Goal: Task Accomplishment & Management: Manage account settings

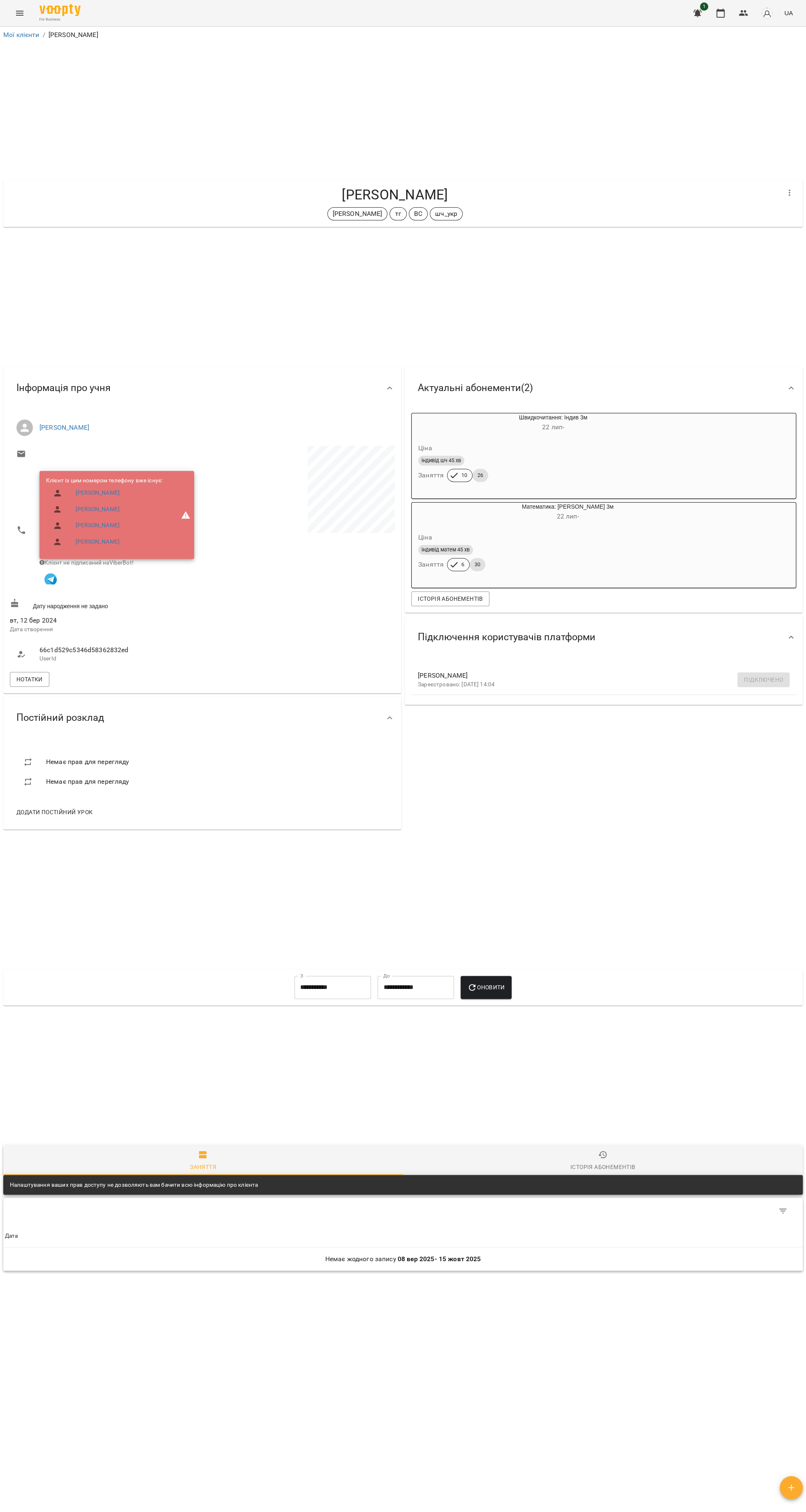
click at [20, 13] on icon "Menu" at bounding box center [19, 13] width 8 height 5
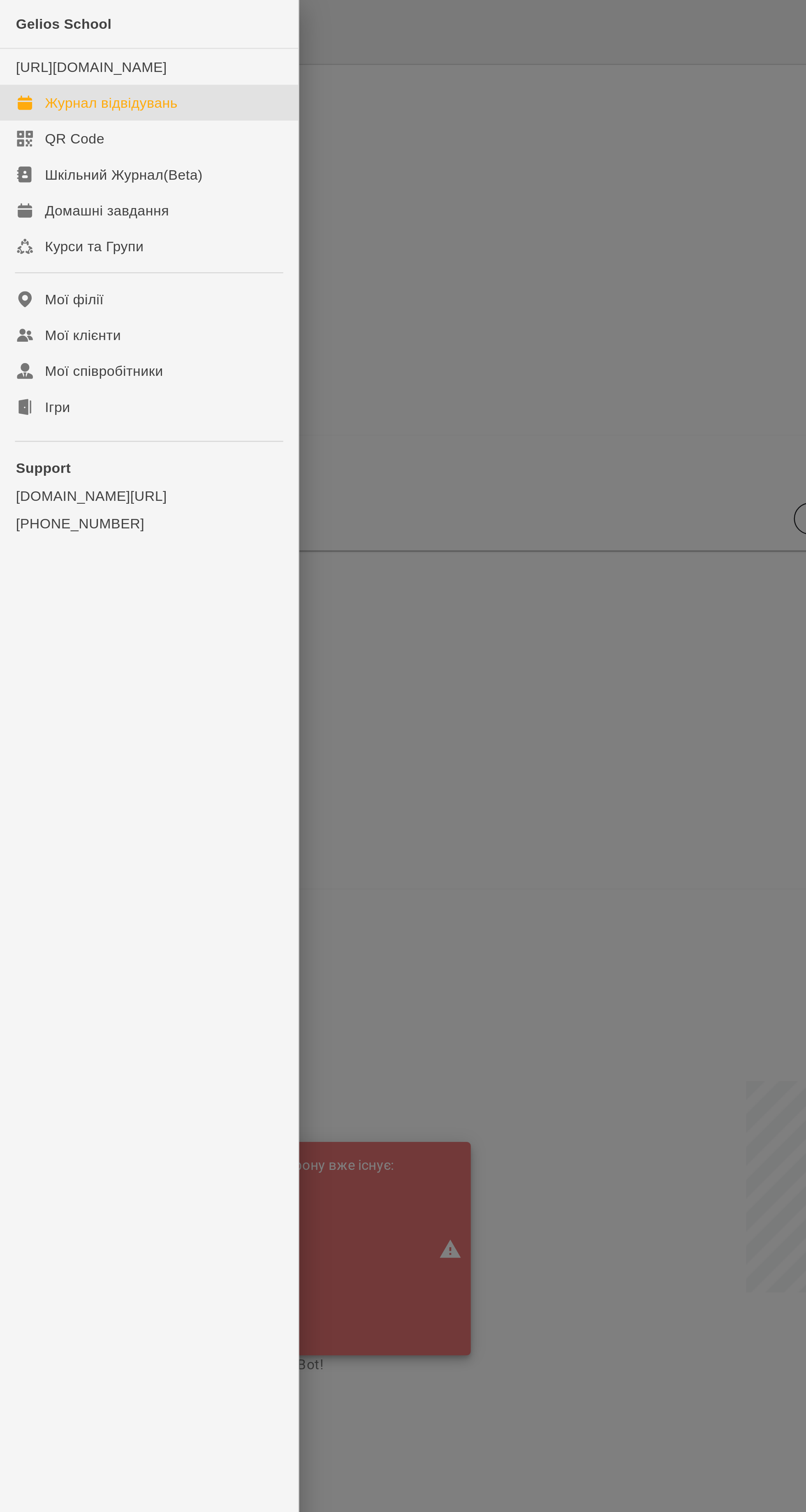
click at [24, 46] on div "Журнал відвідувань" at bounding box center [46, 42] width 55 height 8
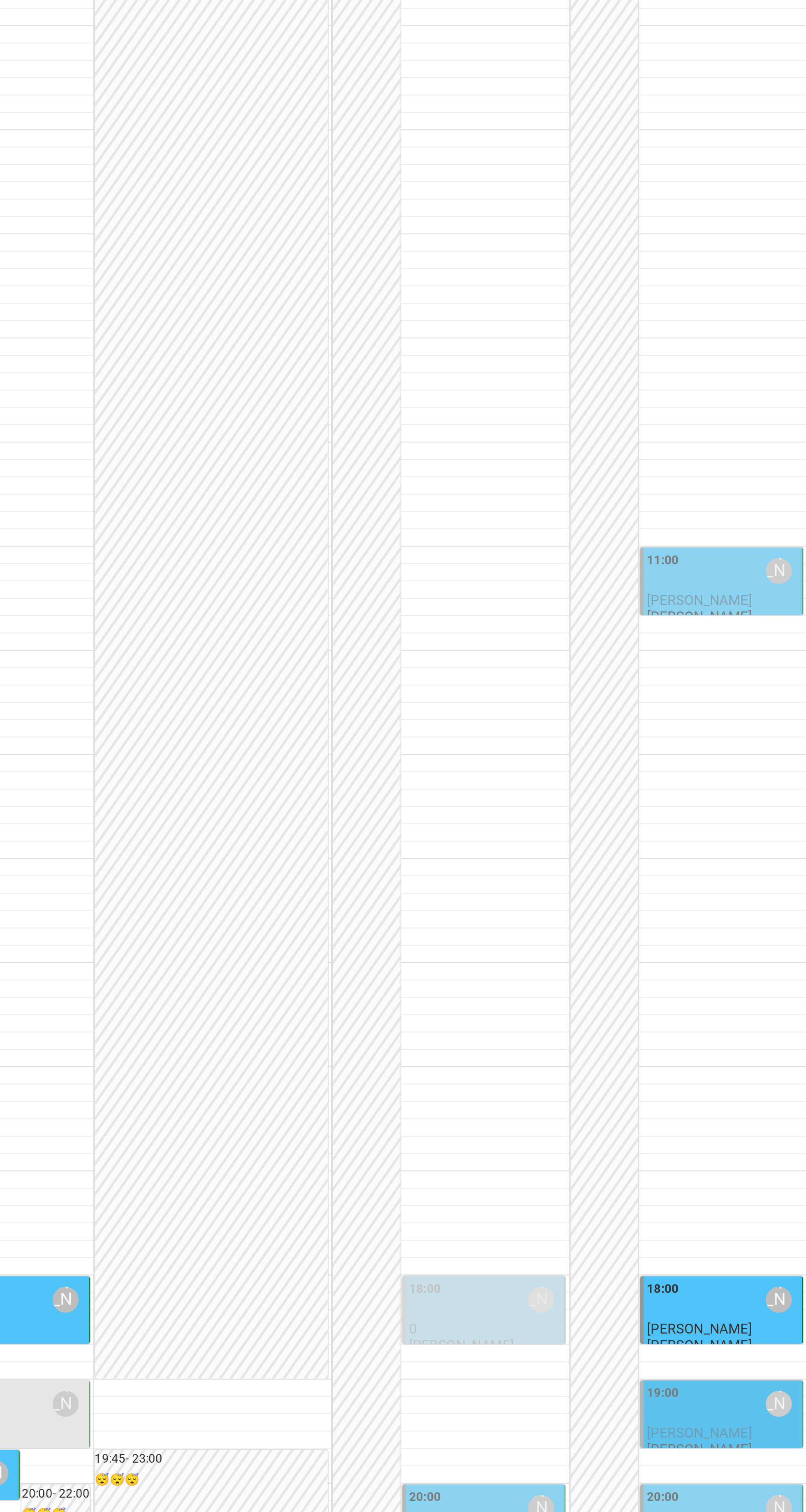
click at [778, 622] on p "Стріла Тимофій" at bounding box center [766, 619] width 72 height 7
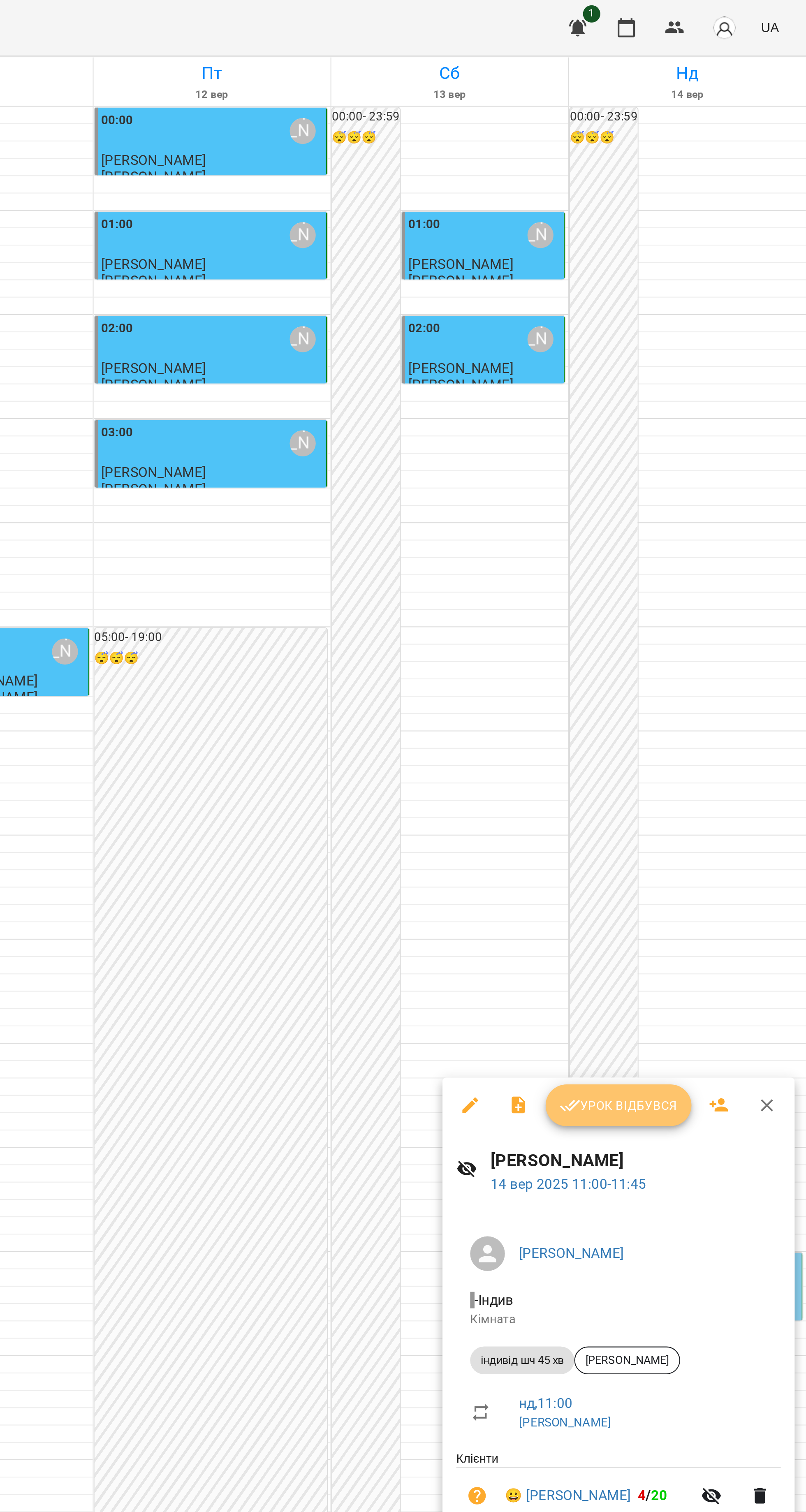
click at [731, 518] on button "Урок відбувся" at bounding box center [717, 524] width 69 height 20
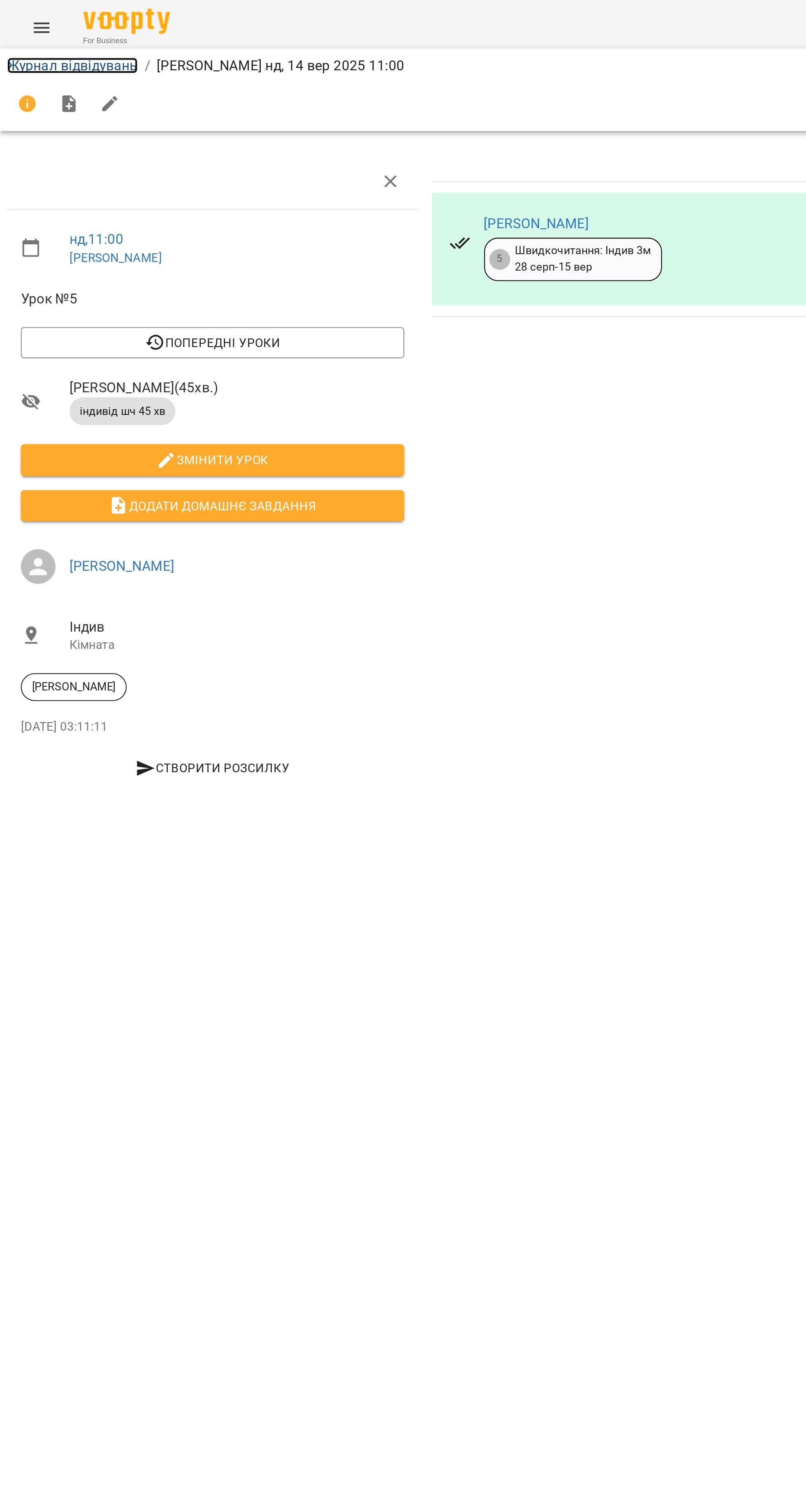
click at [29, 34] on link "Журнал відвідувань" at bounding box center [35, 31] width 62 height 8
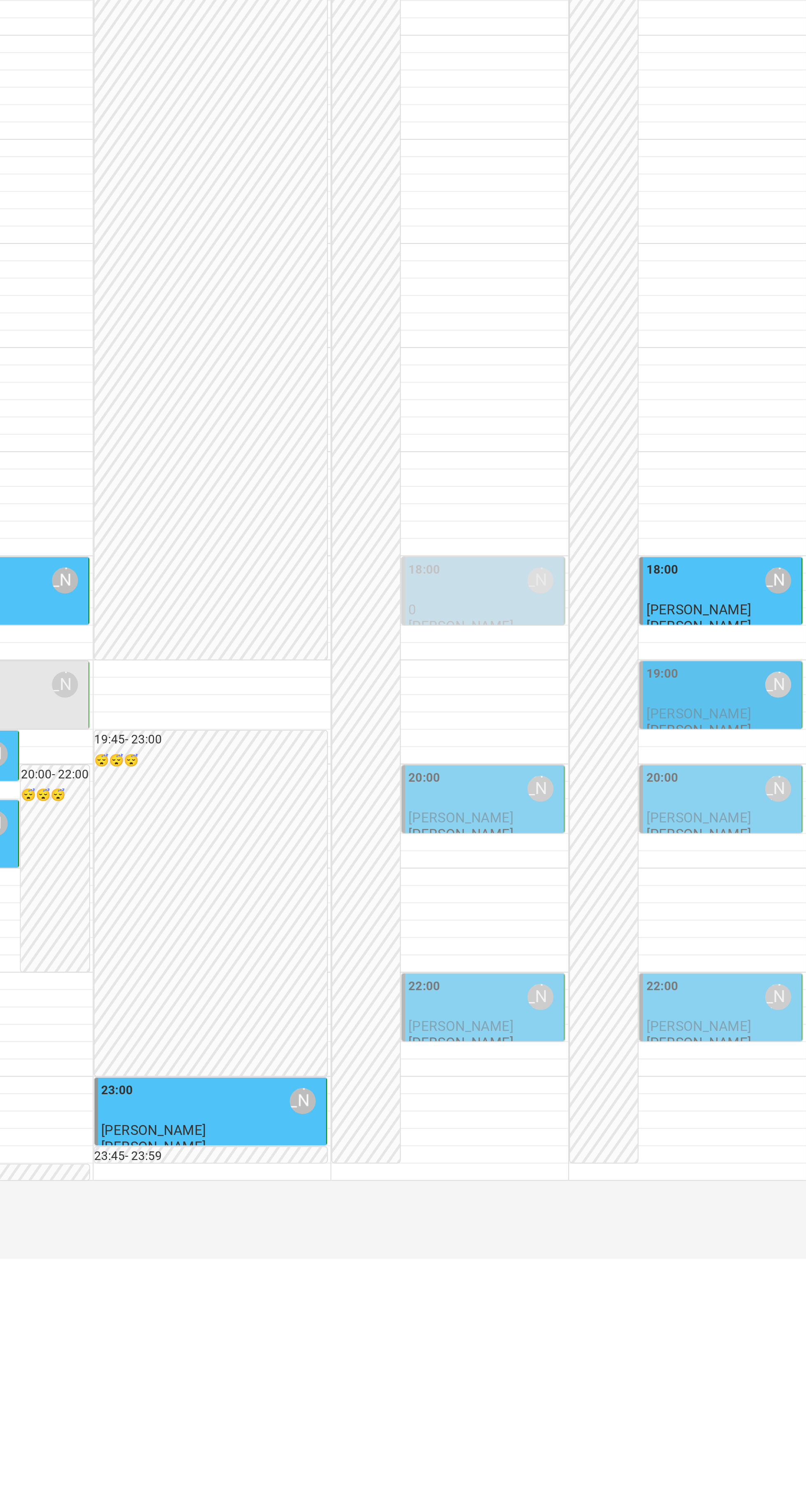
click at [768, 1009] on div "19:00 Попроцька Ольга" at bounding box center [766, 1000] width 72 height 19
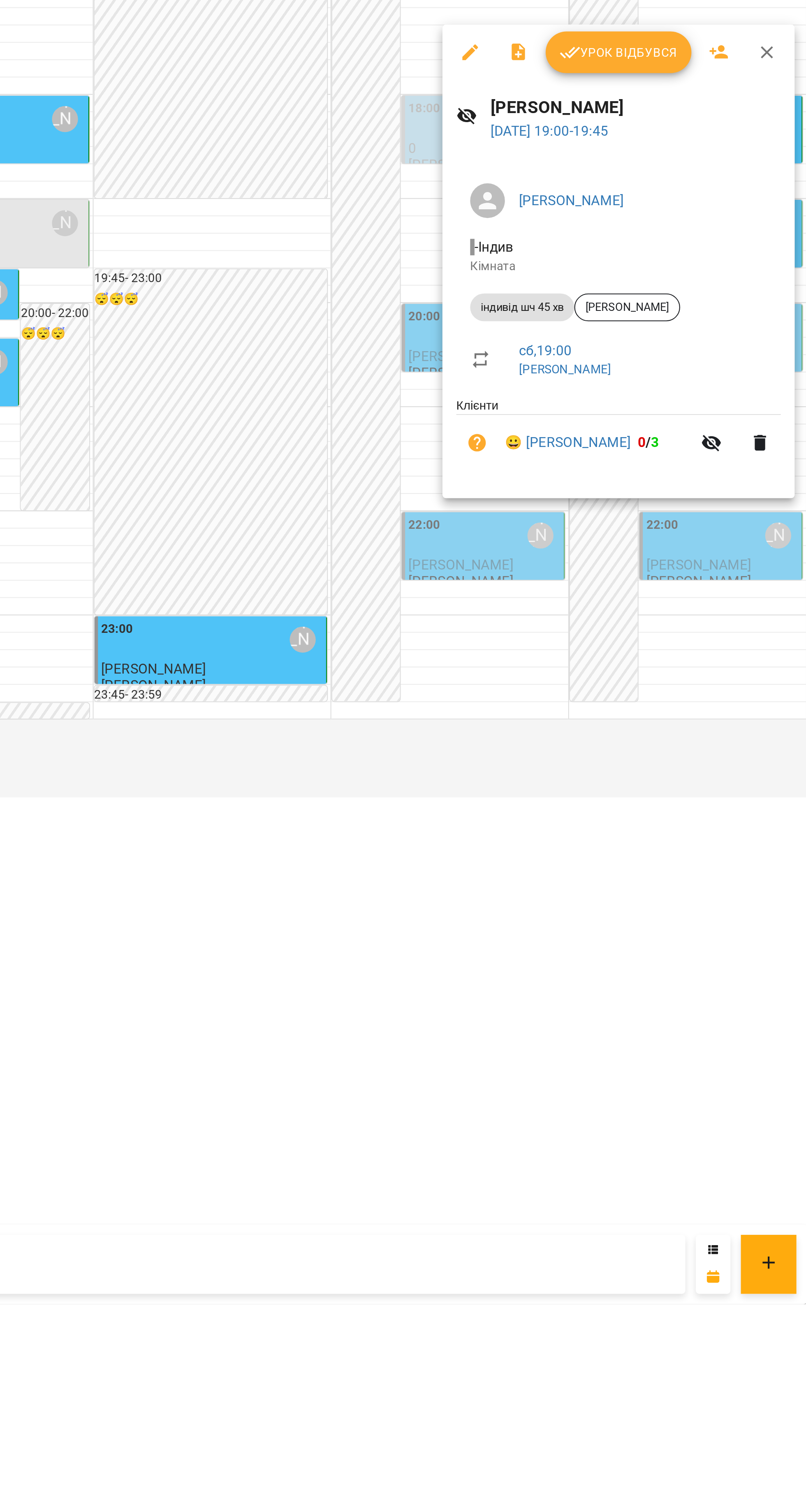
click at [751, 1442] on div at bounding box center [403, 756] width 806 height 1512
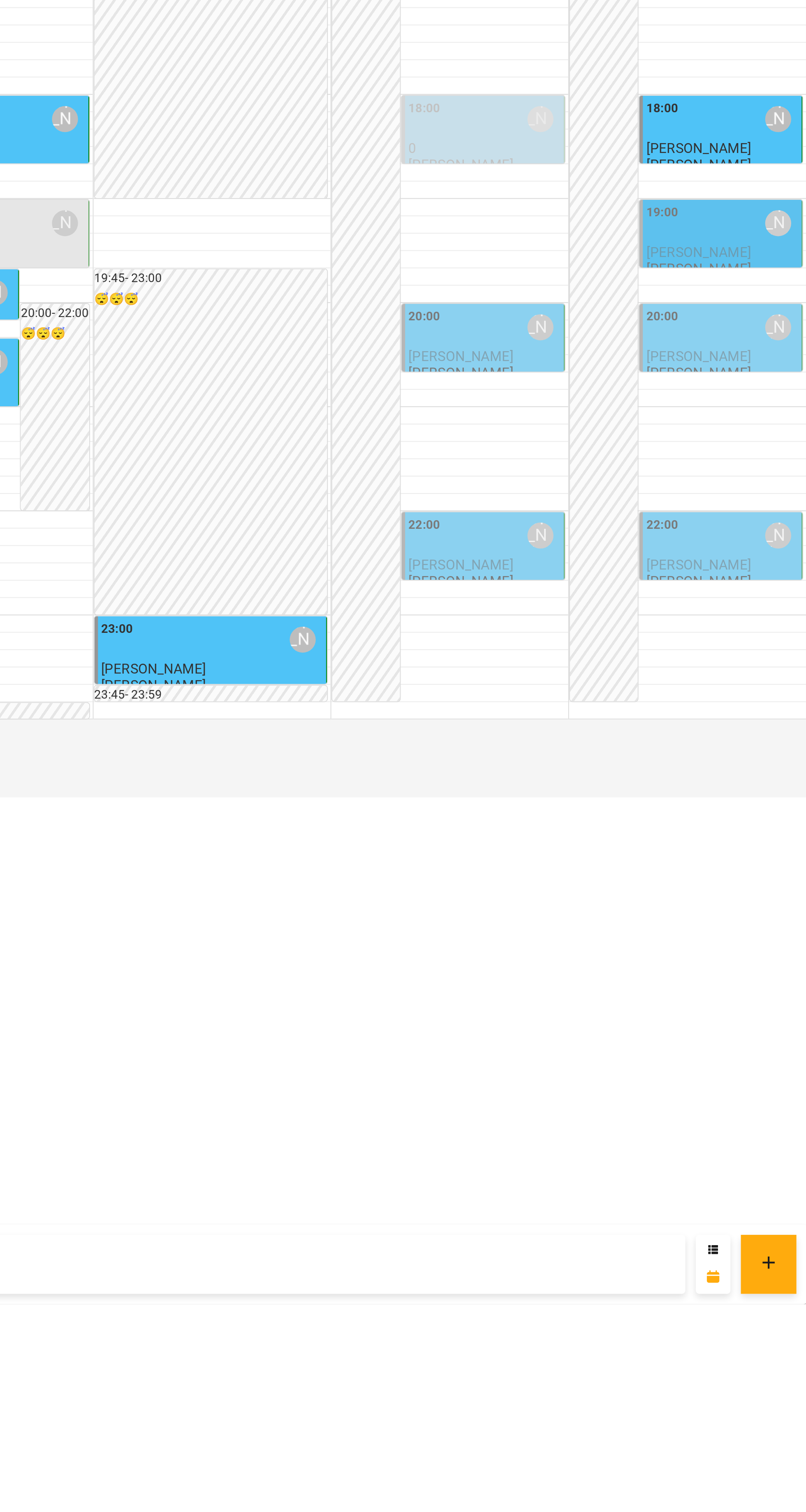
click at [763, 1009] on div "19:00 Попроцька Ольга" at bounding box center [766, 1000] width 72 height 19
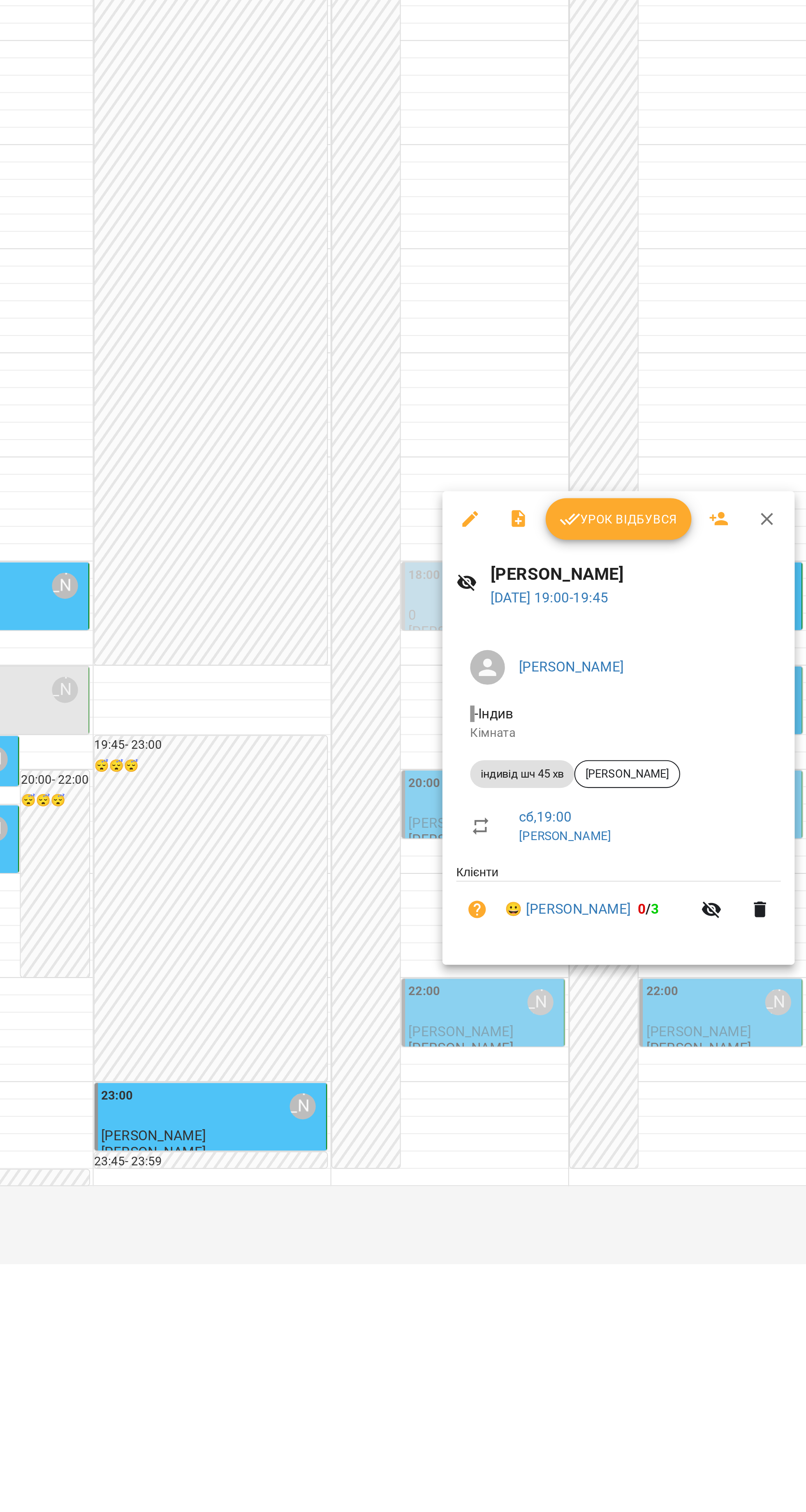
click at [708, 909] on button "Урок відбувся" at bounding box center [717, 919] width 69 height 20
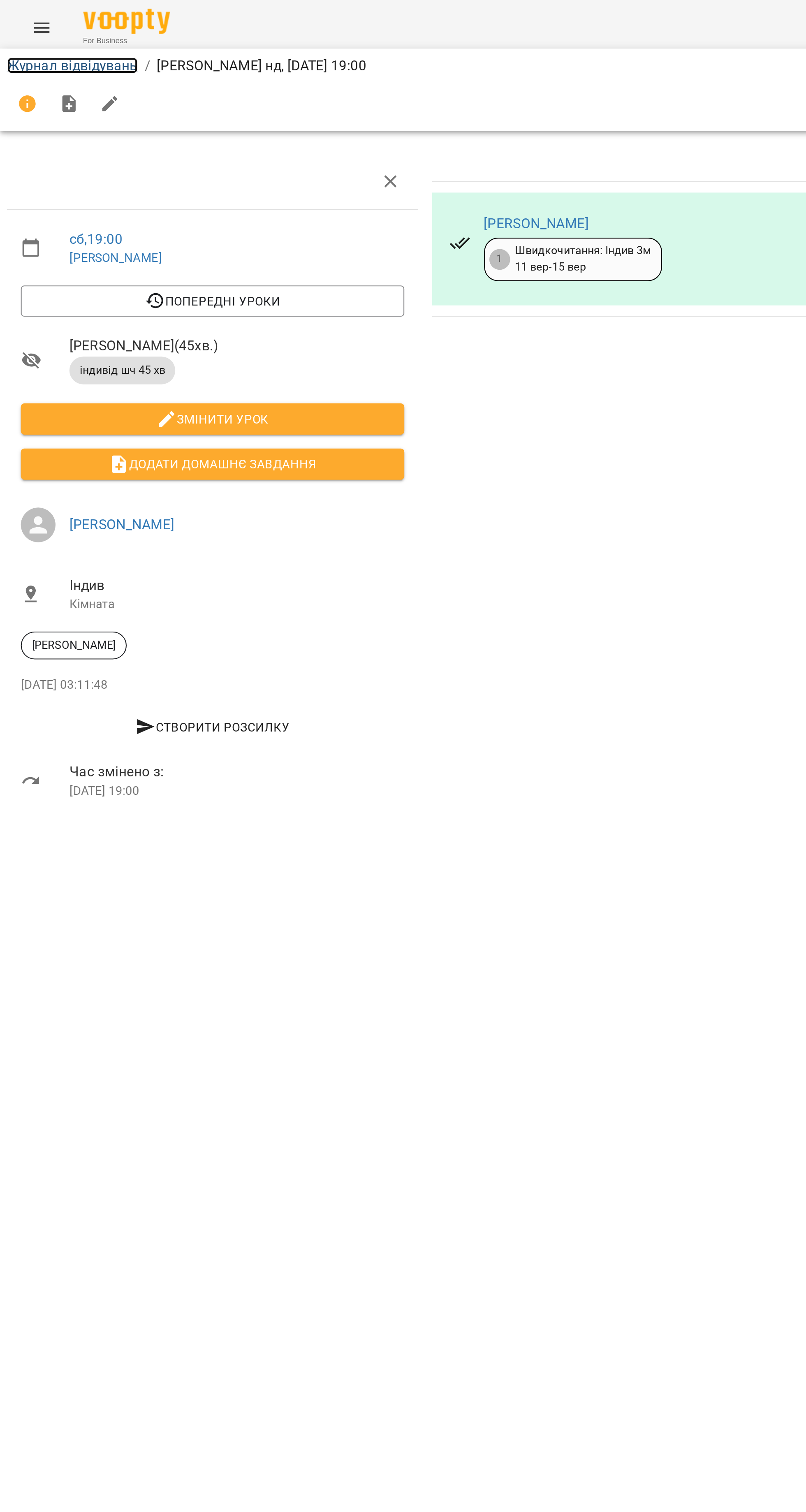
click at [19, 31] on link "Журнал відвідувань" at bounding box center [35, 31] width 62 height 8
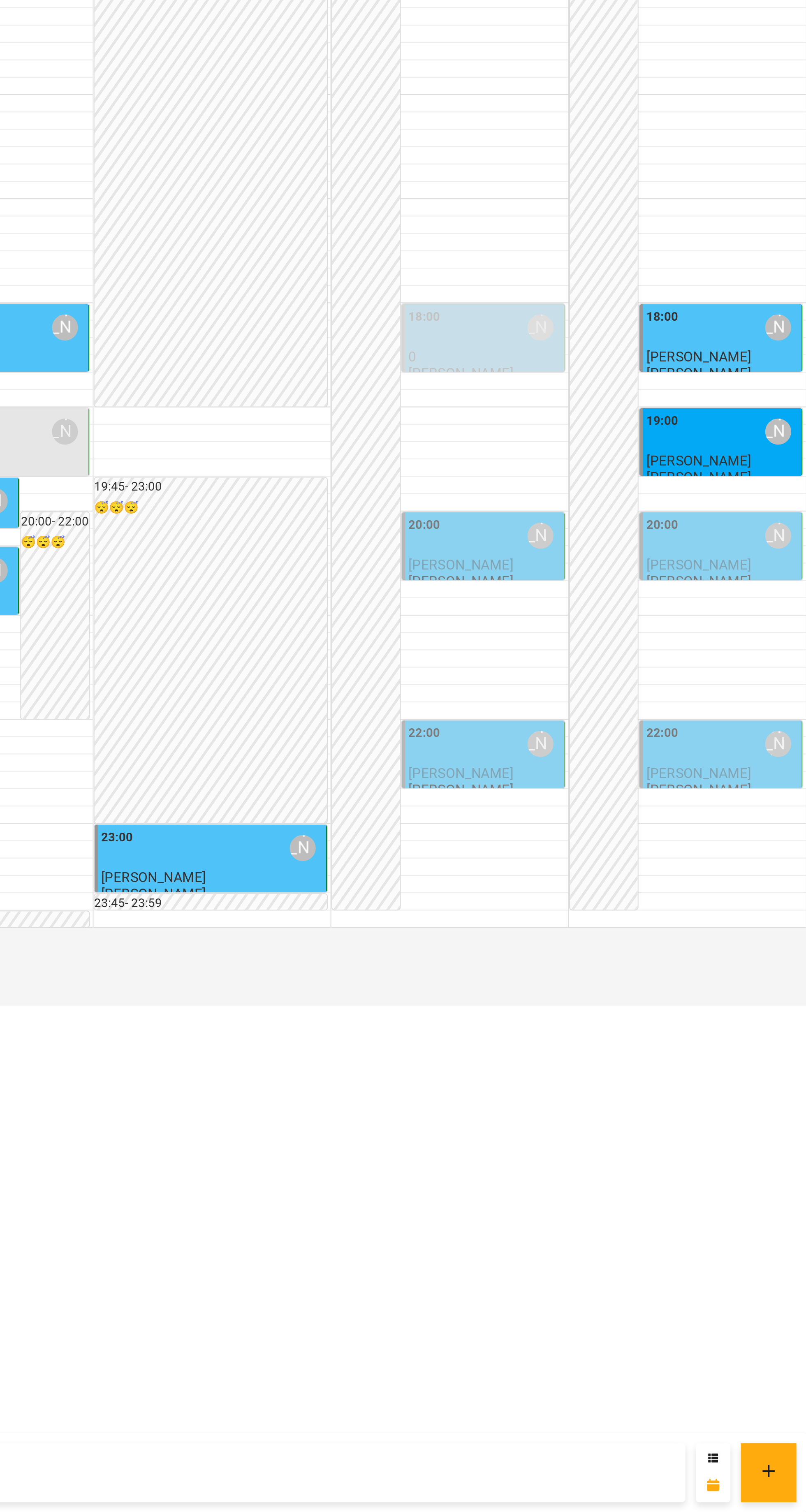
click at [646, 1066] on span "Гаврищук Богдан" at bounding box center [642, 1062] width 50 height 8
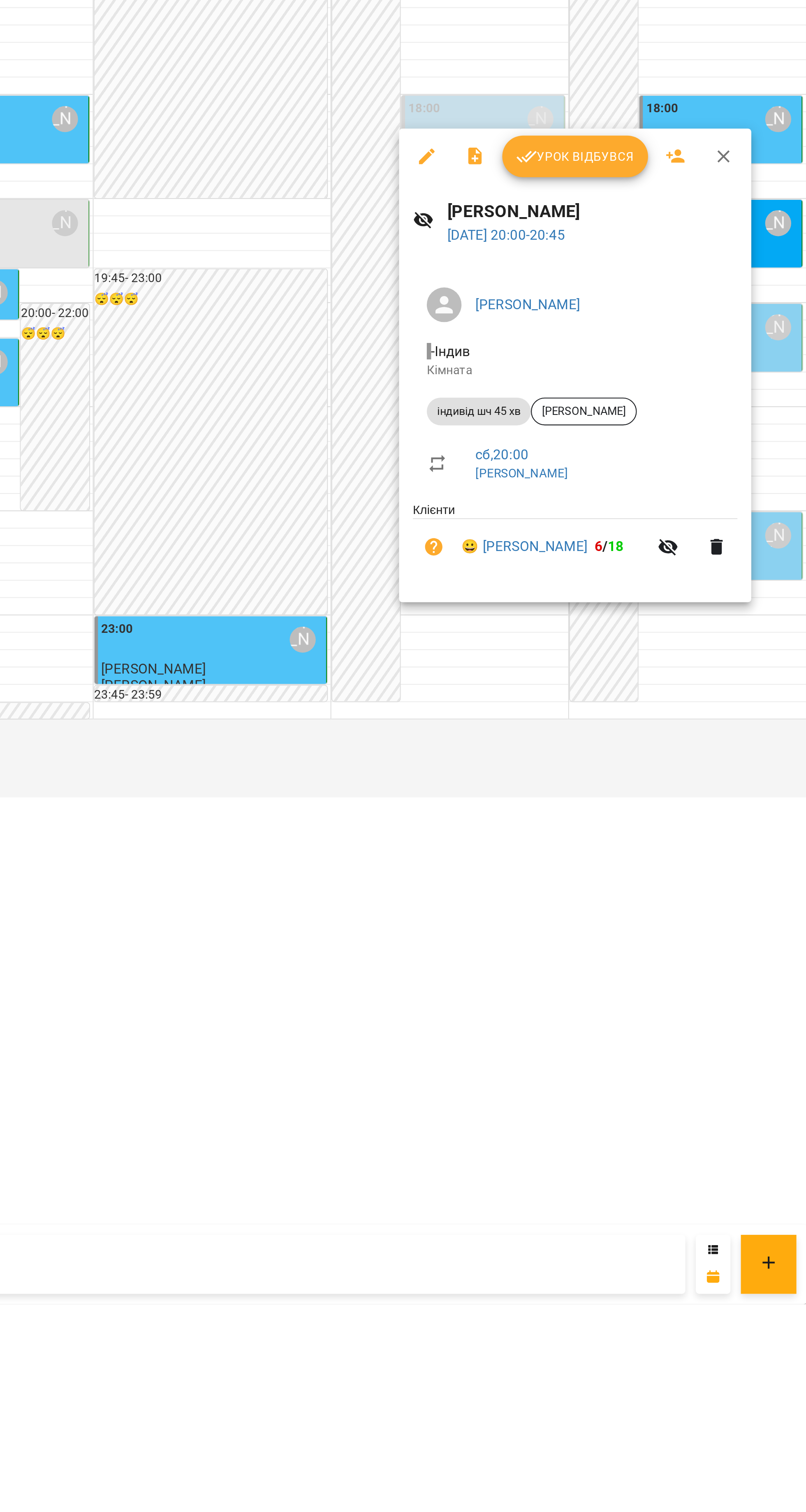
click at [691, 970] on span "Урок відбувся" at bounding box center [696, 968] width 56 height 10
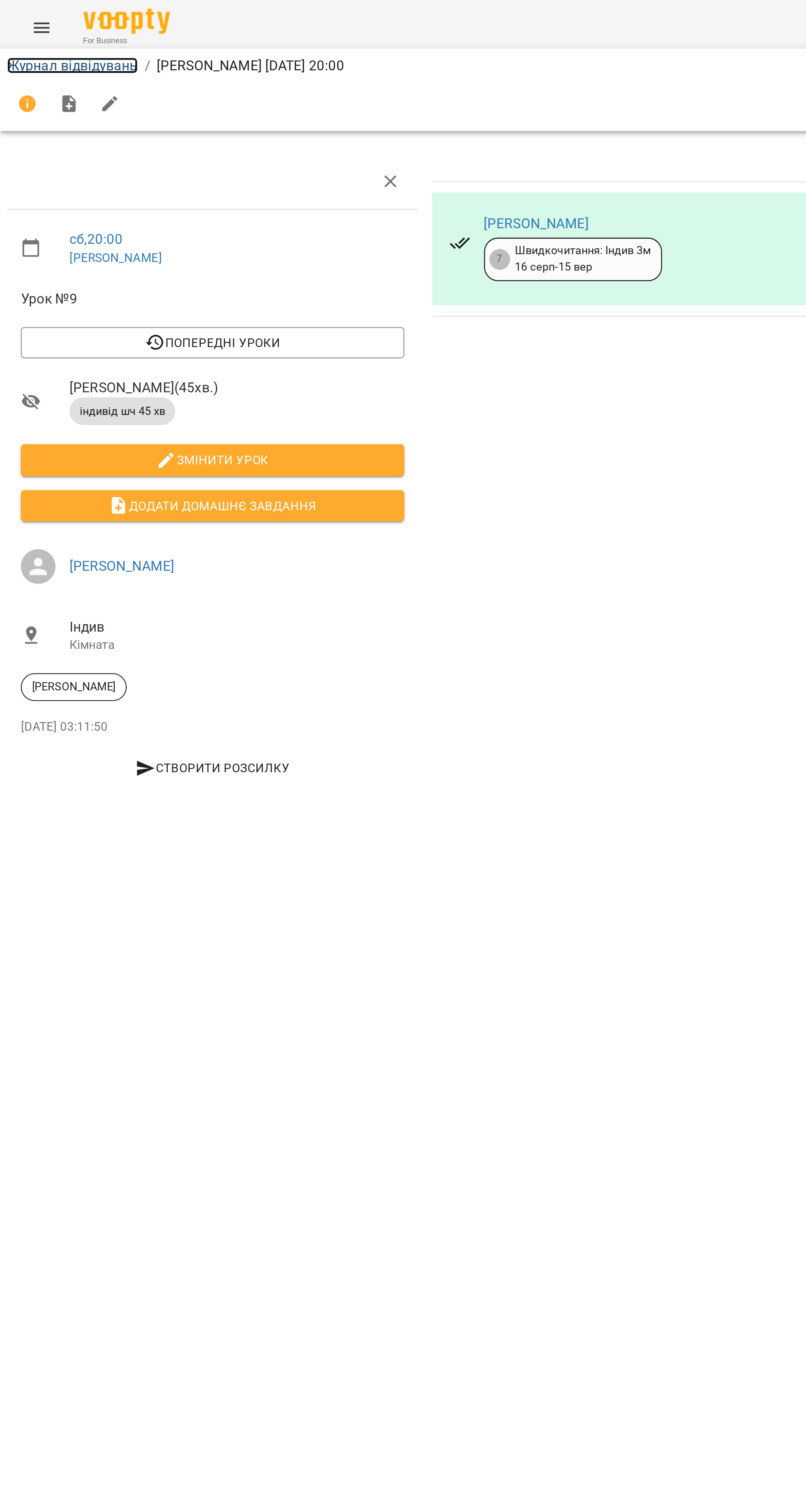
click at [29, 28] on link "Журнал відвідувань" at bounding box center [35, 31] width 62 height 8
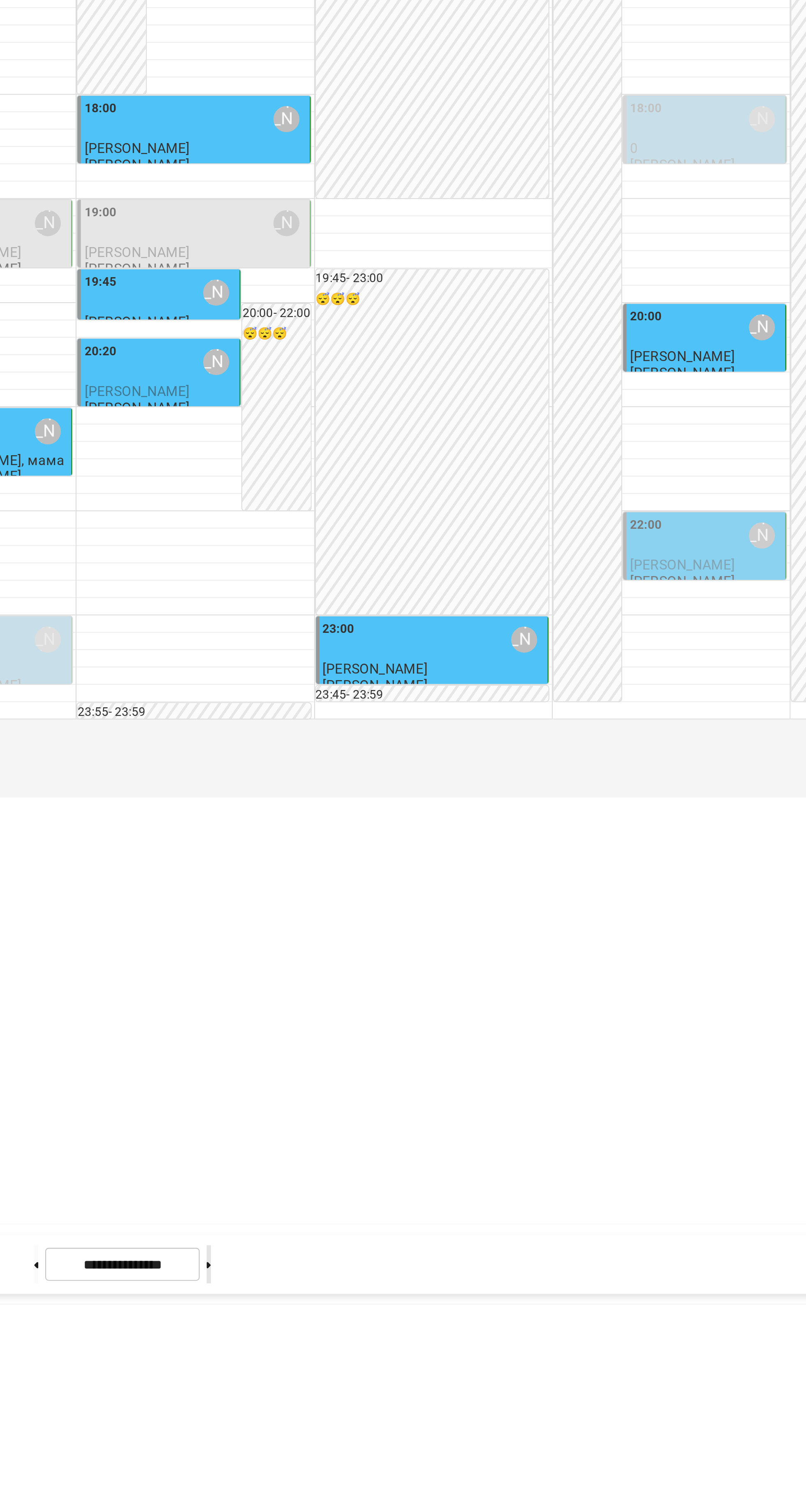
click at [419, 1495] on icon at bounding box center [418, 1493] width 2 height 3
type input "**********"
